Goal: Find specific page/section: Find specific page/section

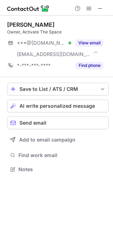
scroll to position [164, 113]
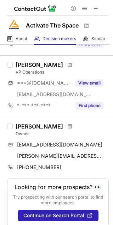
scroll to position [77, 0]
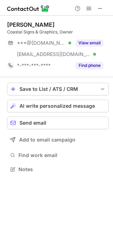
scroll to position [164, 113]
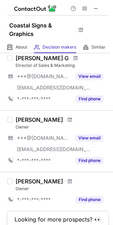
scroll to position [74, 0]
